Goal: Check status

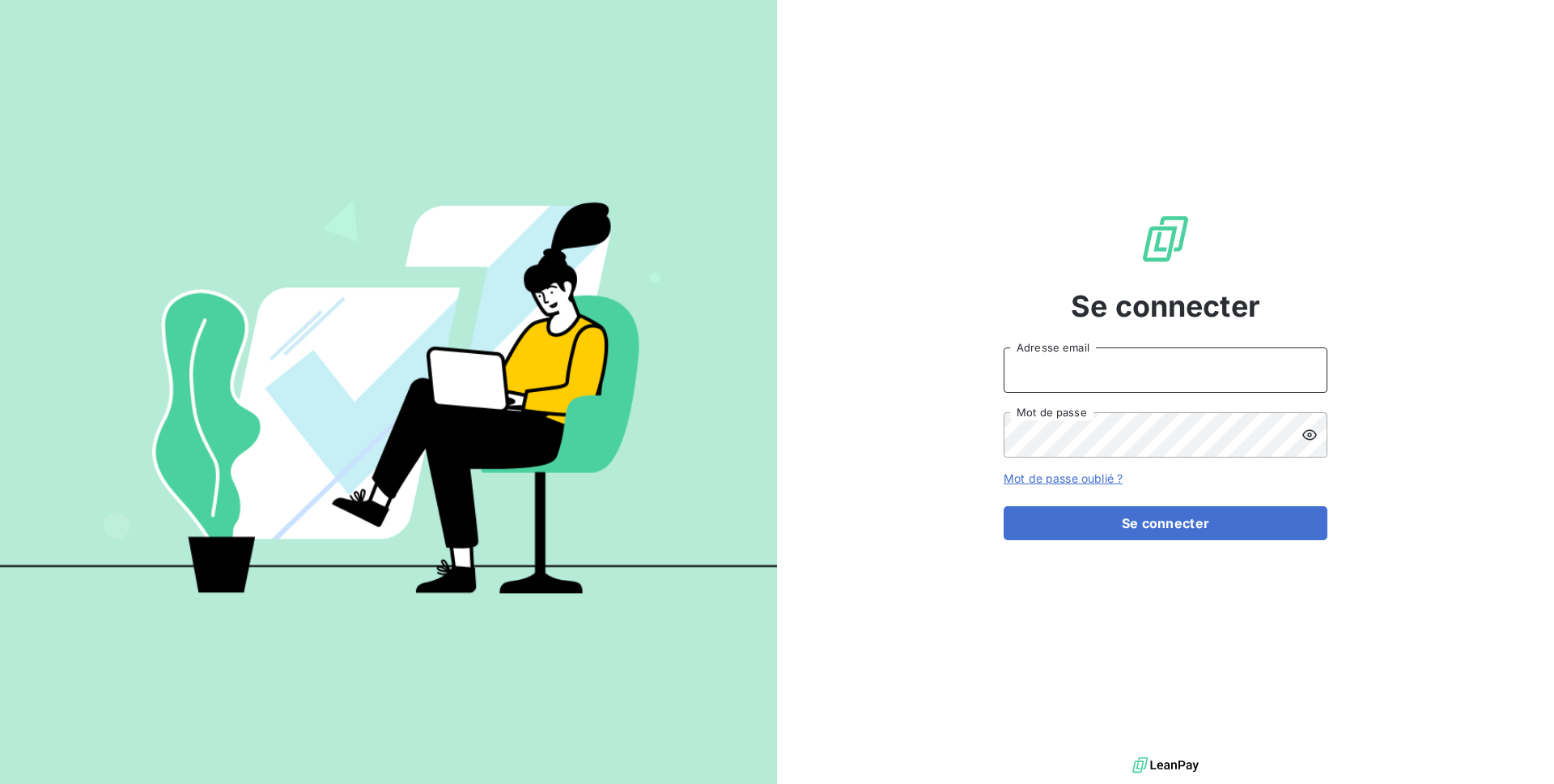
click at [1139, 364] on input "Adresse email" at bounding box center [1165, 369] width 324 height 45
type input "[PERSON_NAME][EMAIL_ADDRESS][DOMAIN_NAME]"
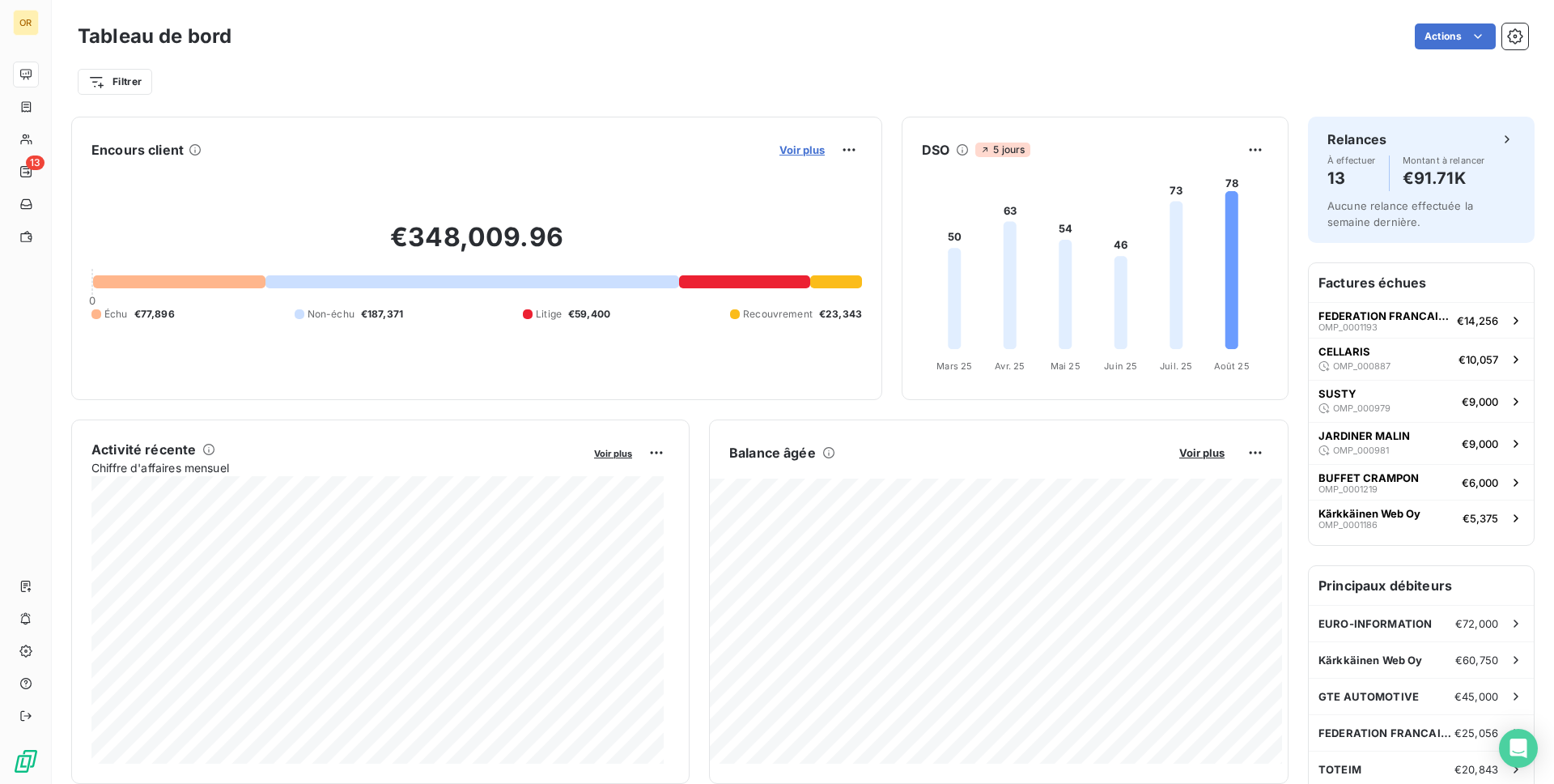
click at [784, 151] on span "Voir plus" at bounding box center [802, 150] width 45 height 13
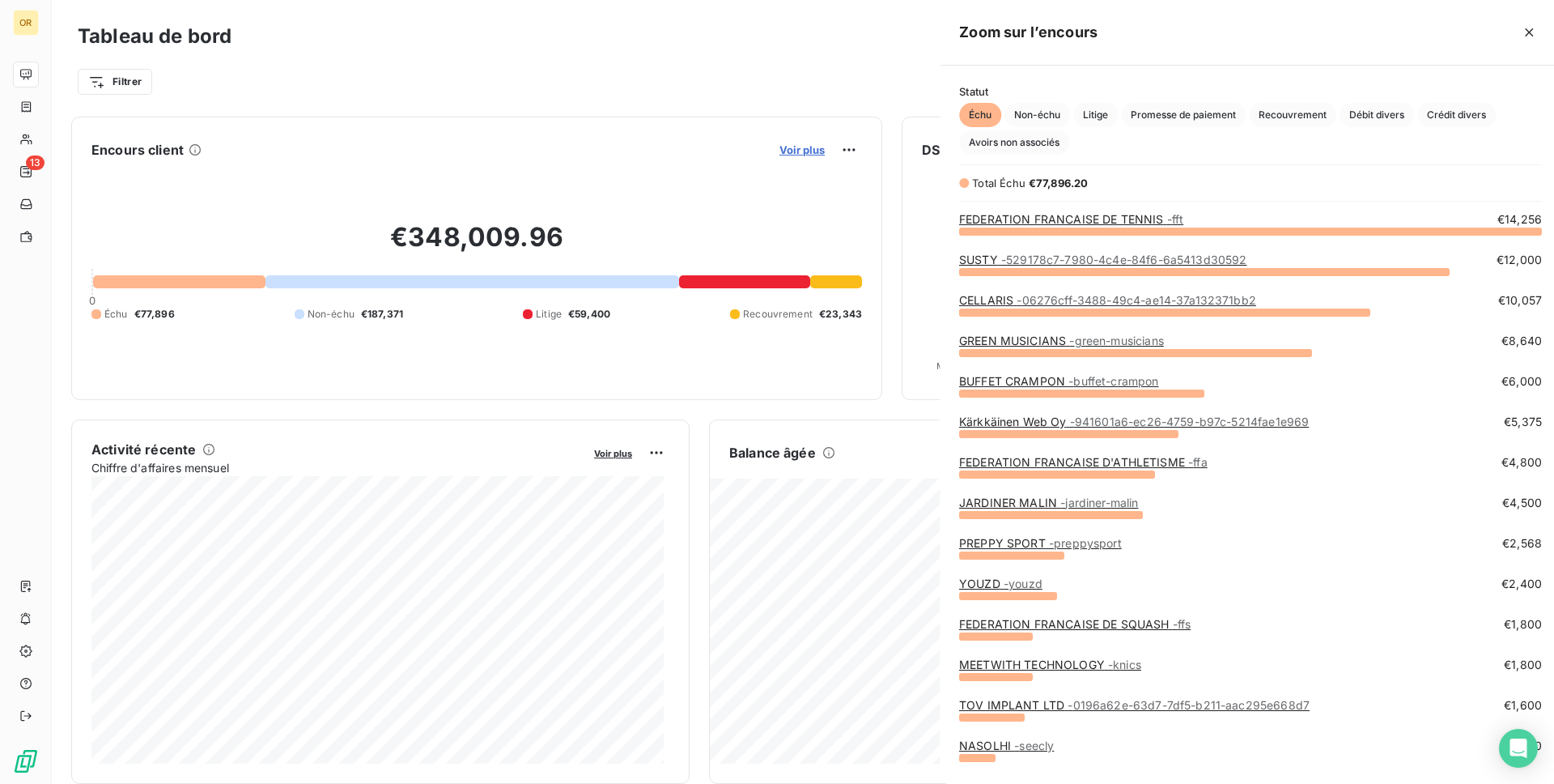
scroll to position [541, 610]
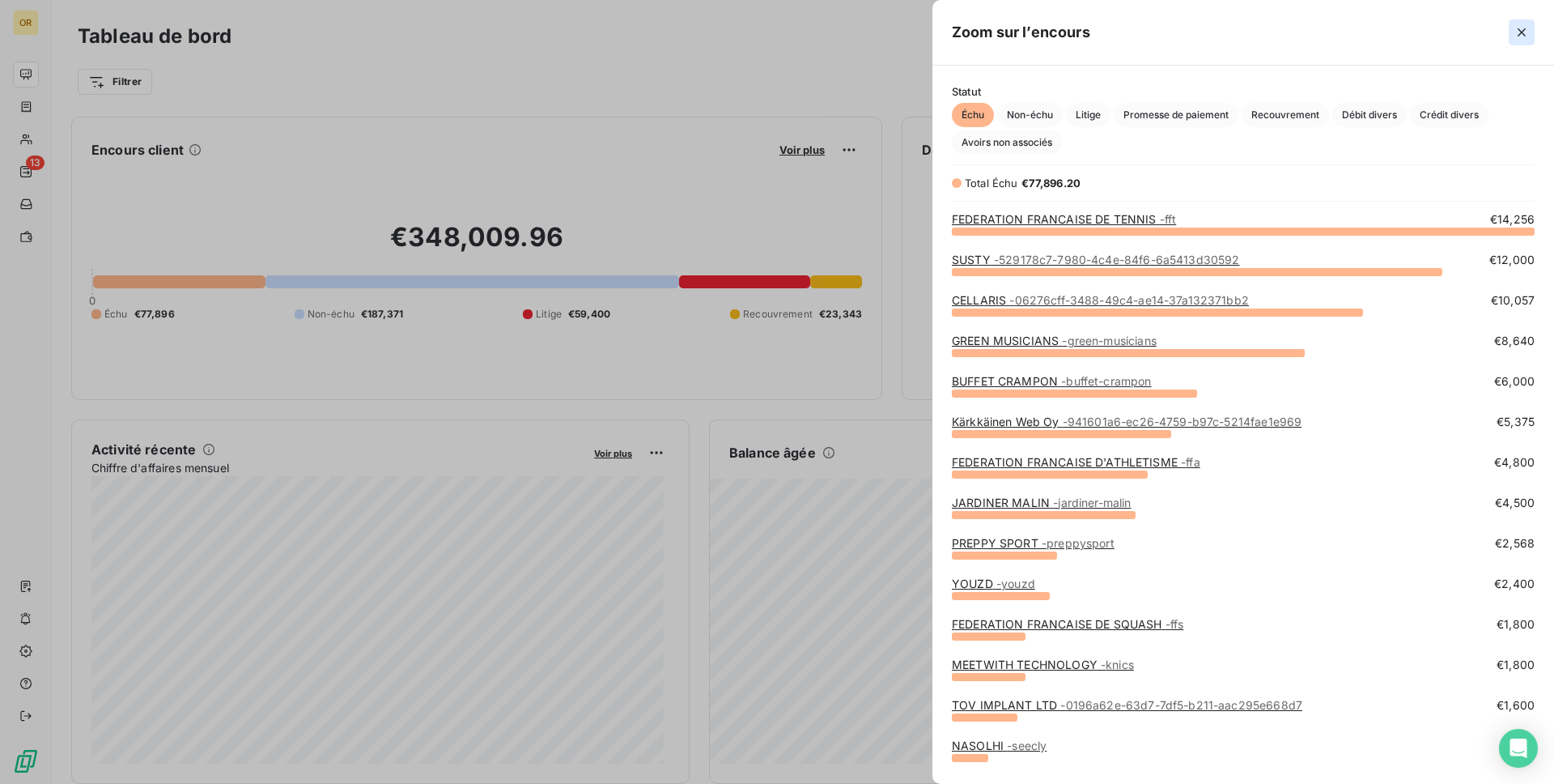
click at [1524, 27] on icon "button" at bounding box center [1521, 32] width 16 height 16
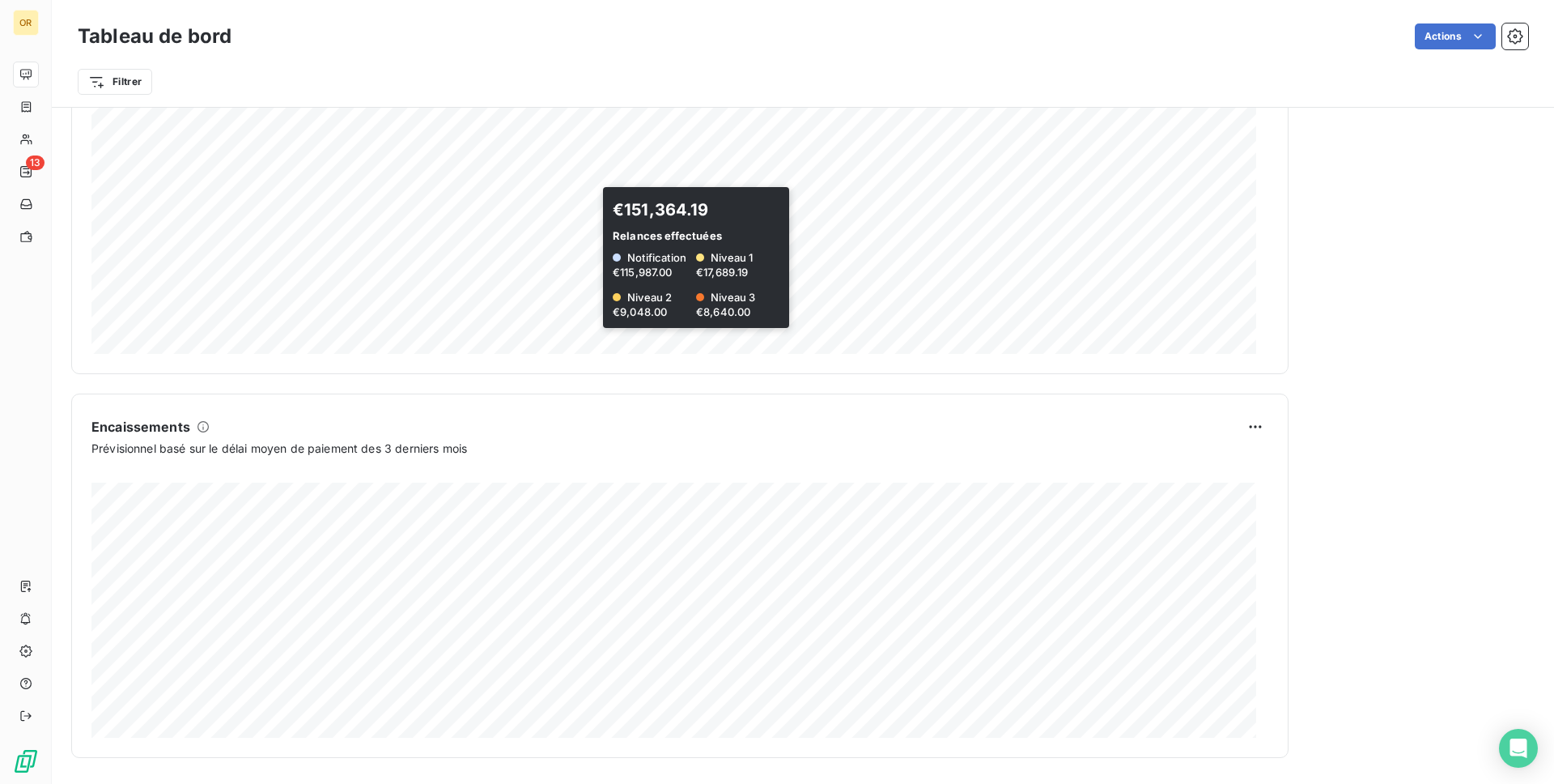
scroll to position [0, 0]
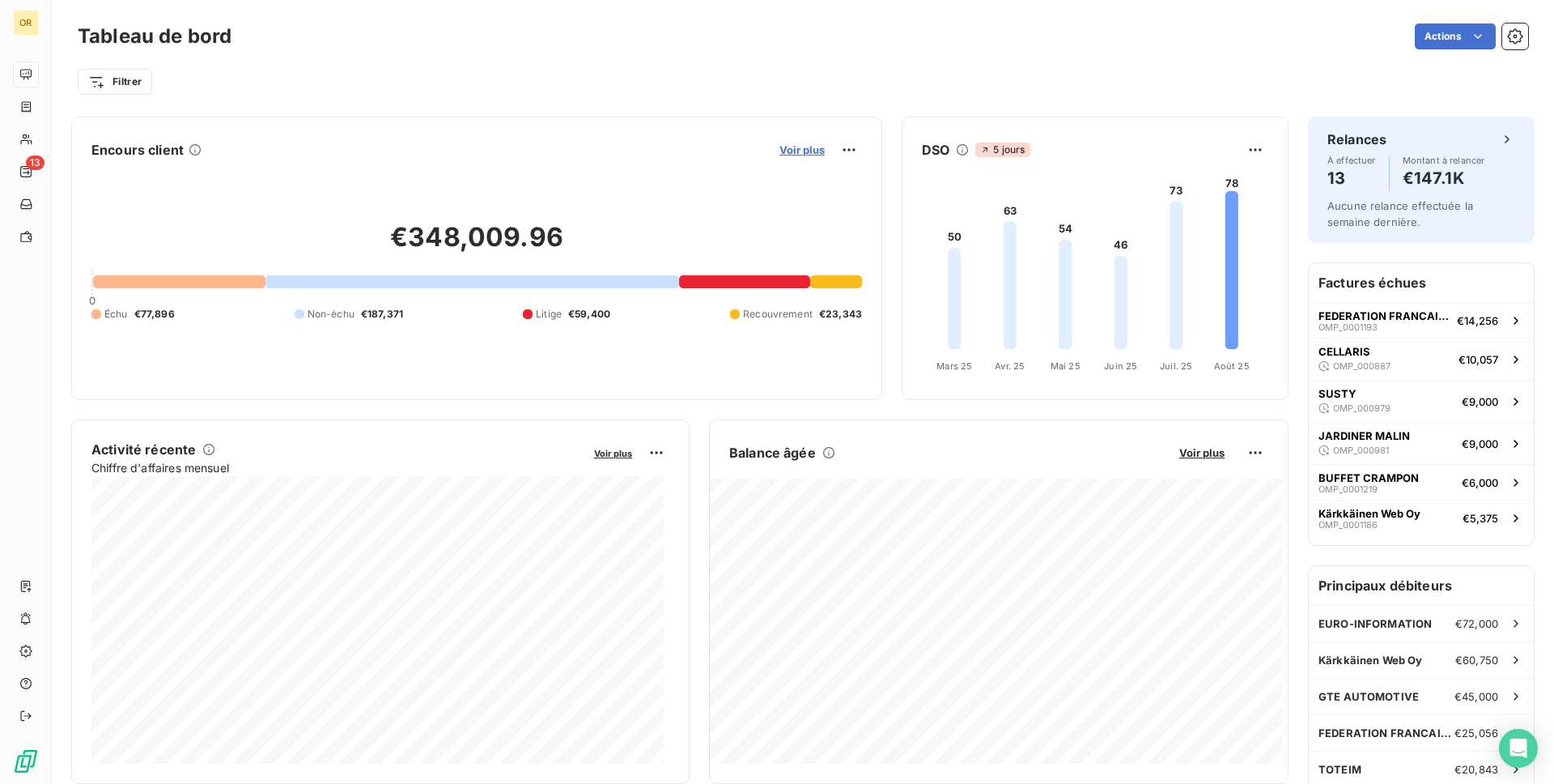
click at [794, 151] on span "Voir plus" at bounding box center [802, 150] width 45 height 13
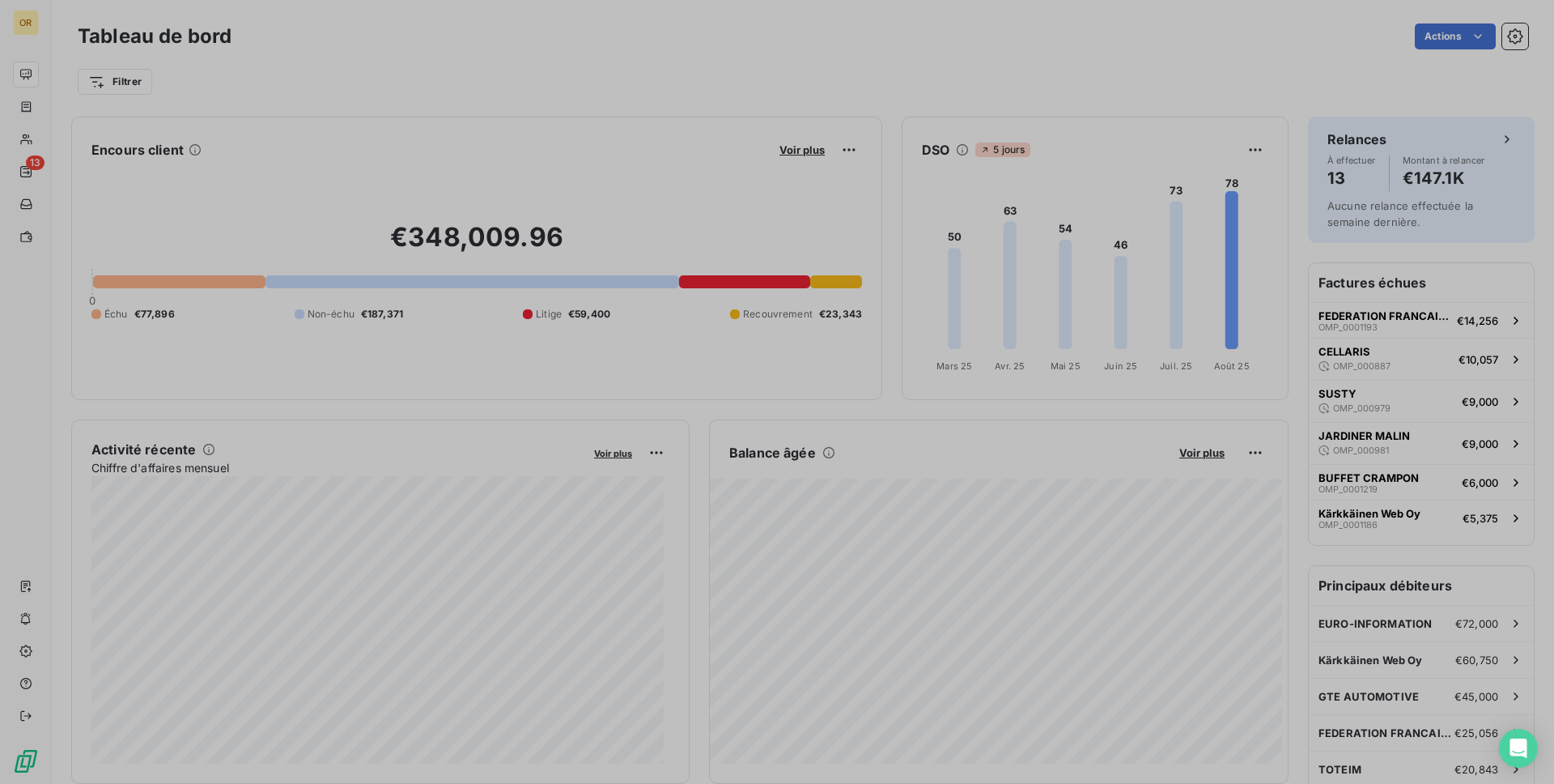
scroll to position [772, 610]
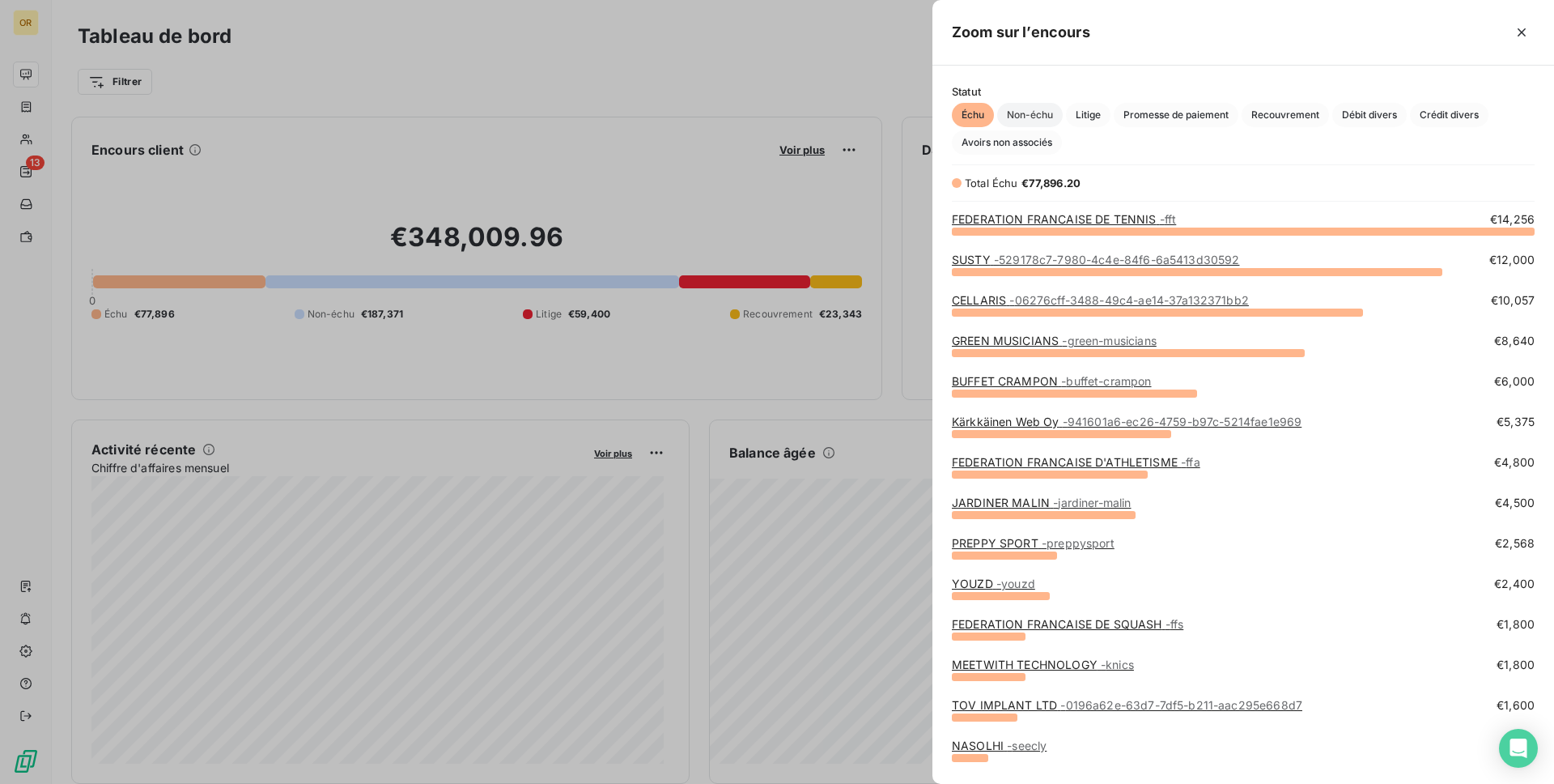
click at [1028, 110] on span "Non-échu" at bounding box center [1030, 115] width 66 height 24
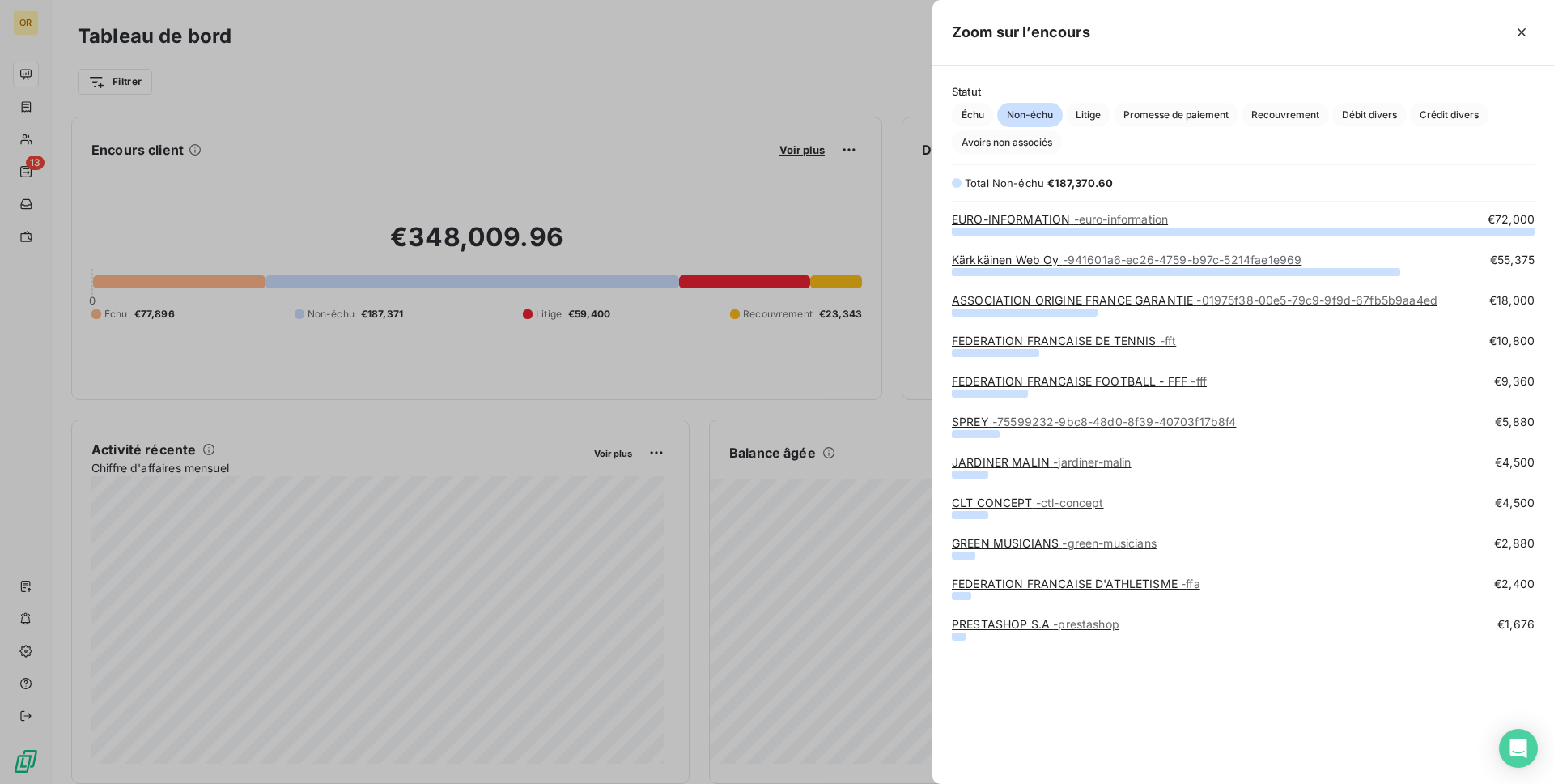
scroll to position [541, 610]
drag, startPoint x: 1221, startPoint y: 216, endPoint x: 1275, endPoint y: 711, distance: 497.9
click at [1275, 711] on div "EURO-INFORMATION - euro-information €72,000 Kärkkäinen Web Oy - 941601a6-ec26-4…" at bounding box center [1243, 488] width 622 height 553
click at [1145, 371] on div "FEDERATION FRANCAISE DE TENNIS - fft €10,800" at bounding box center [1243, 353] width 582 height 40
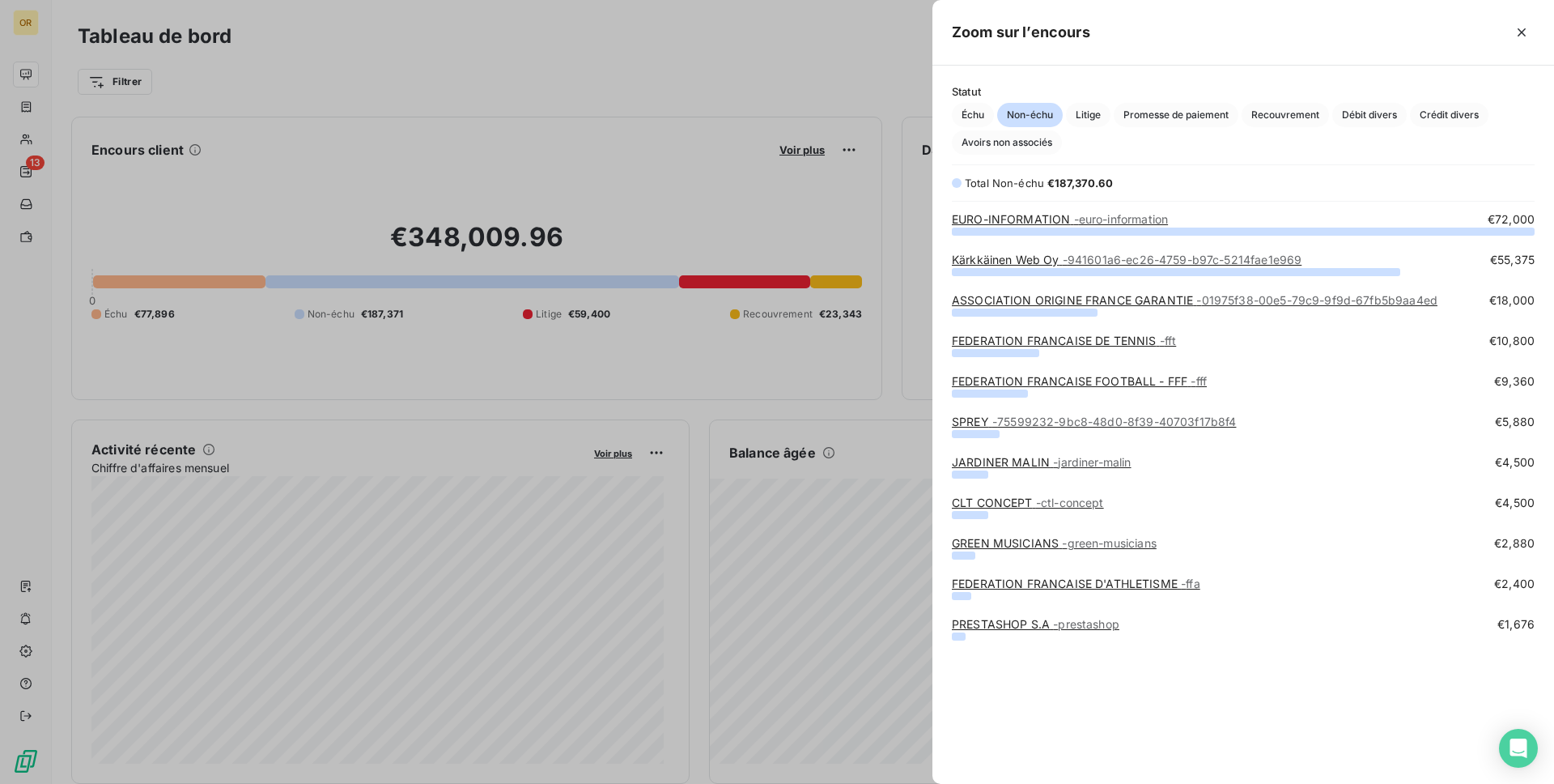
click at [1158, 382] on link "FEDERATION FRANCAISE FOOTBALL - FFF - fff" at bounding box center [1079, 381] width 255 height 14
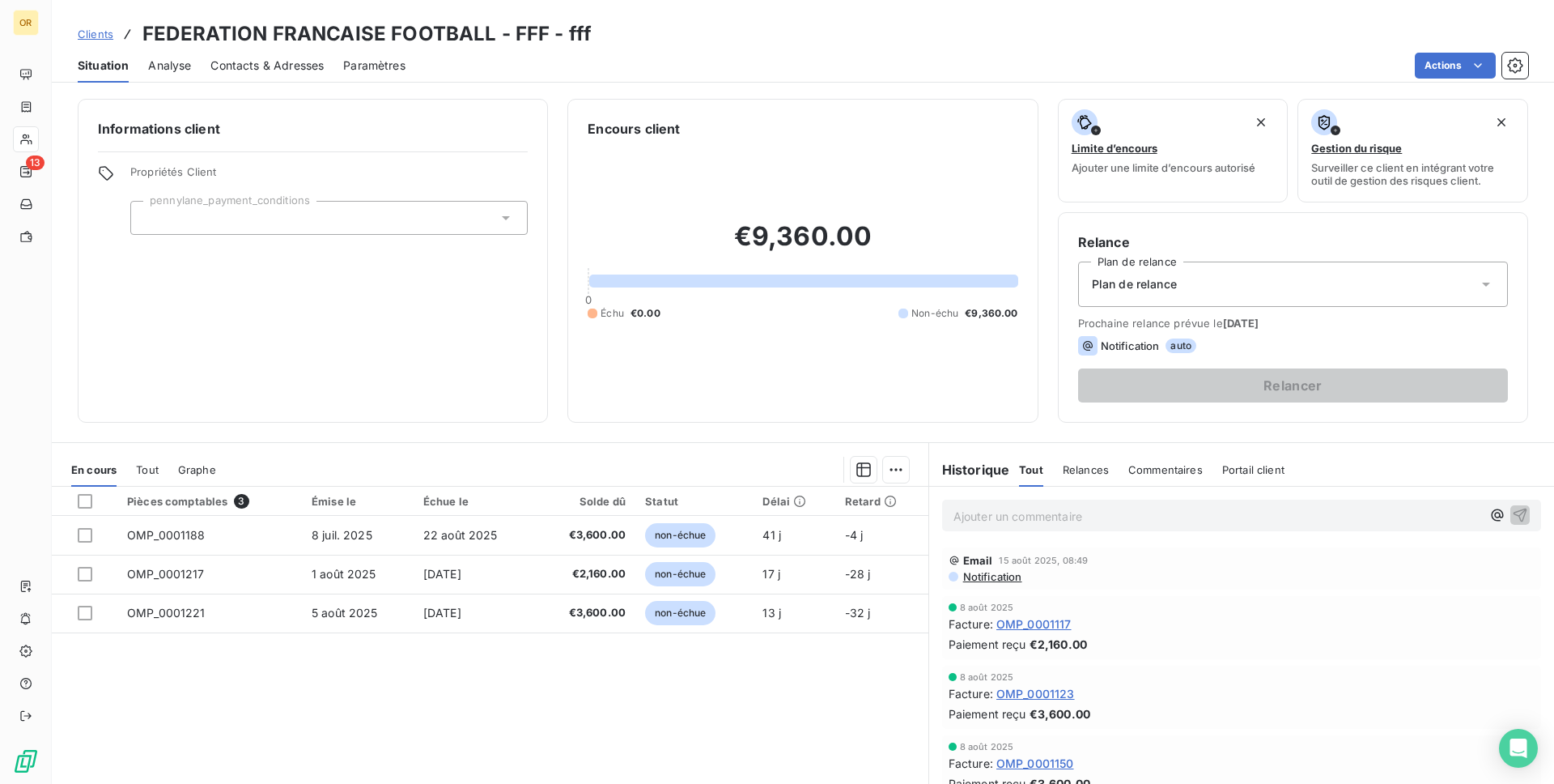
scroll to position [54, 0]
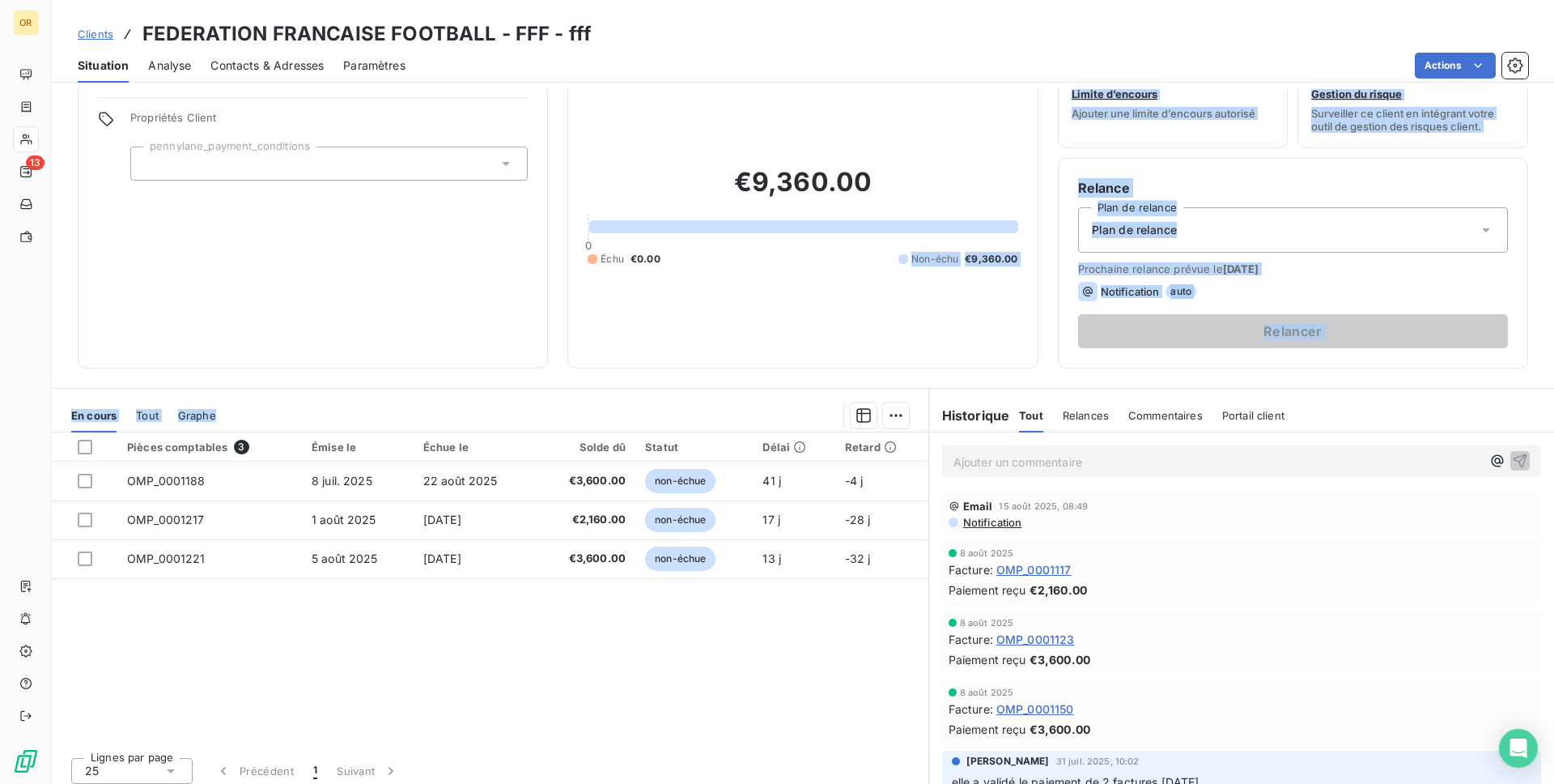
drag, startPoint x: 689, startPoint y: 510, endPoint x: 716, endPoint y: 618, distance: 111.3
click at [716, 618] on div "Informations client Propriétés Client pennylane_payment_conditions Encours clie…" at bounding box center [803, 436] width 1502 height 695
click at [716, 618] on div "Pièces comptables 3 Émise le Échue le Solde dû Statut Délai Retard OMP_0001188 …" at bounding box center [490, 588] width 877 height 311
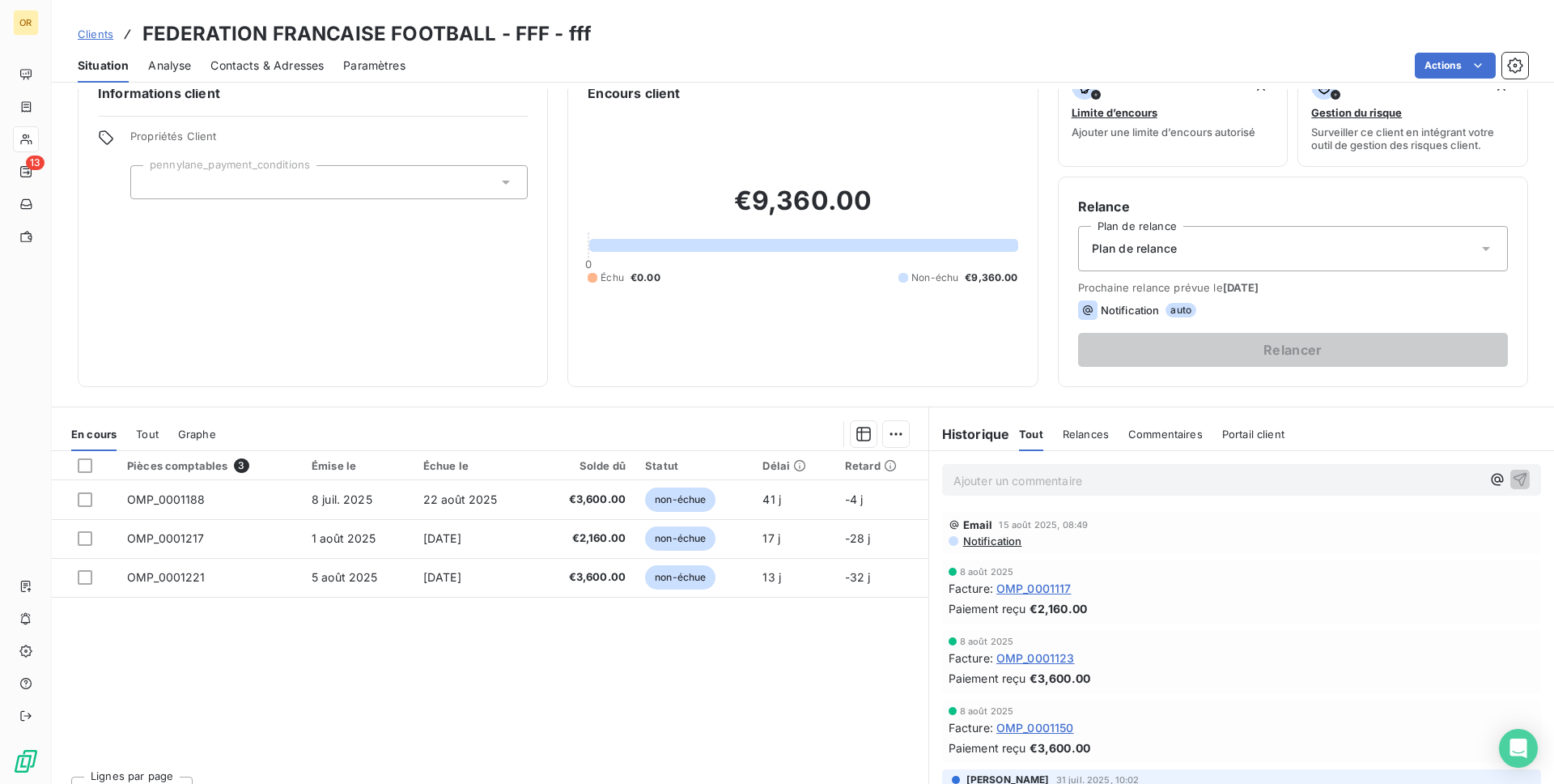
scroll to position [0, 0]
